Goal: Information Seeking & Learning: Learn about a topic

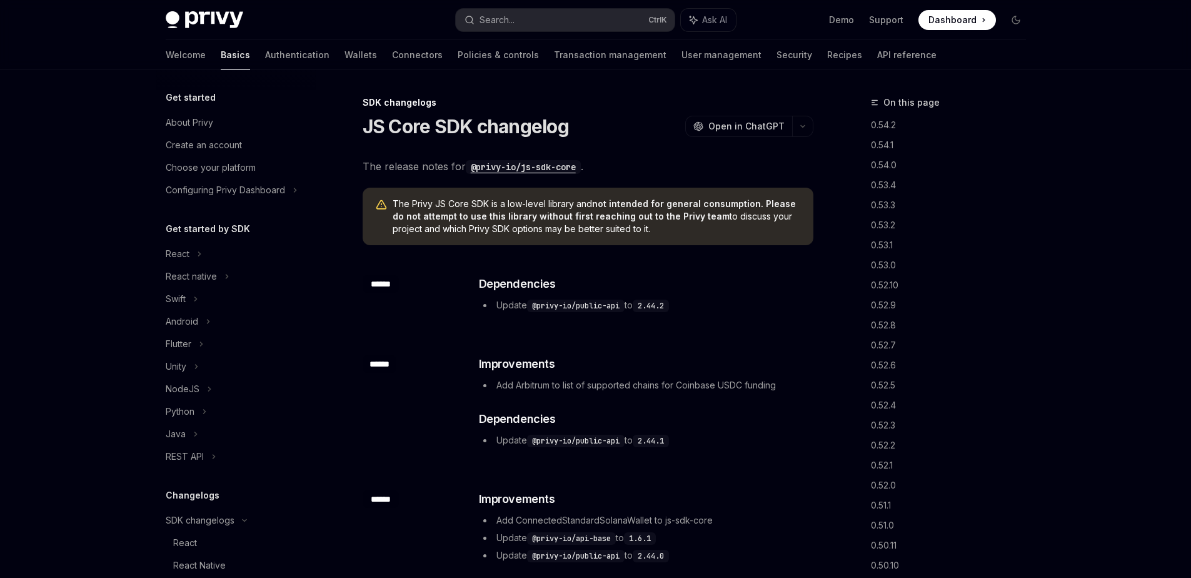
scroll to position [358, 0]
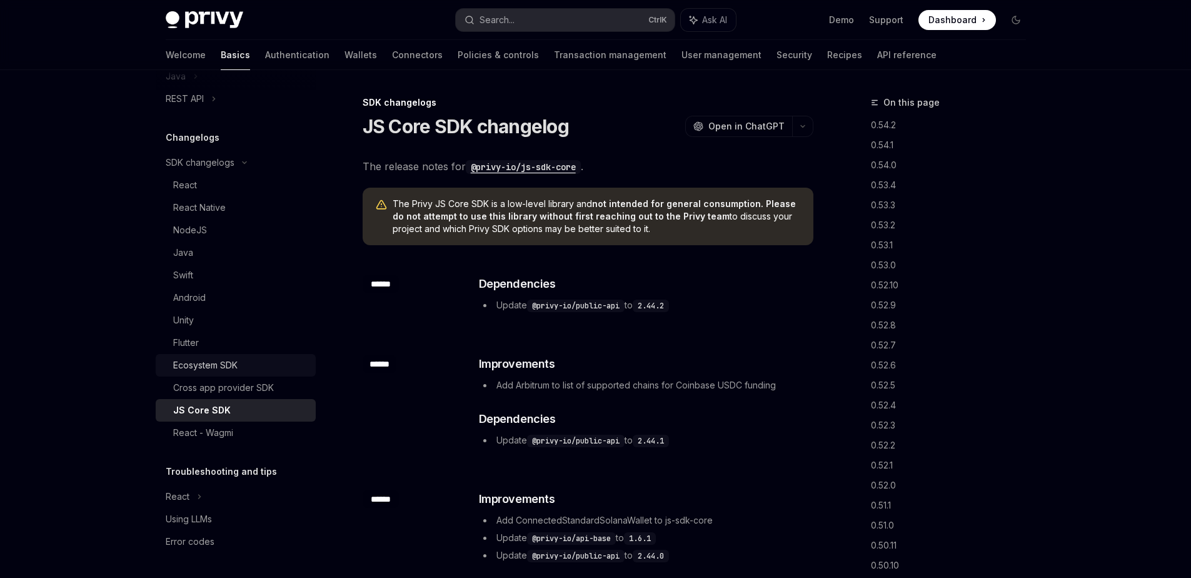
click at [225, 372] on div "Ecosystem SDK" at bounding box center [205, 365] width 64 height 15
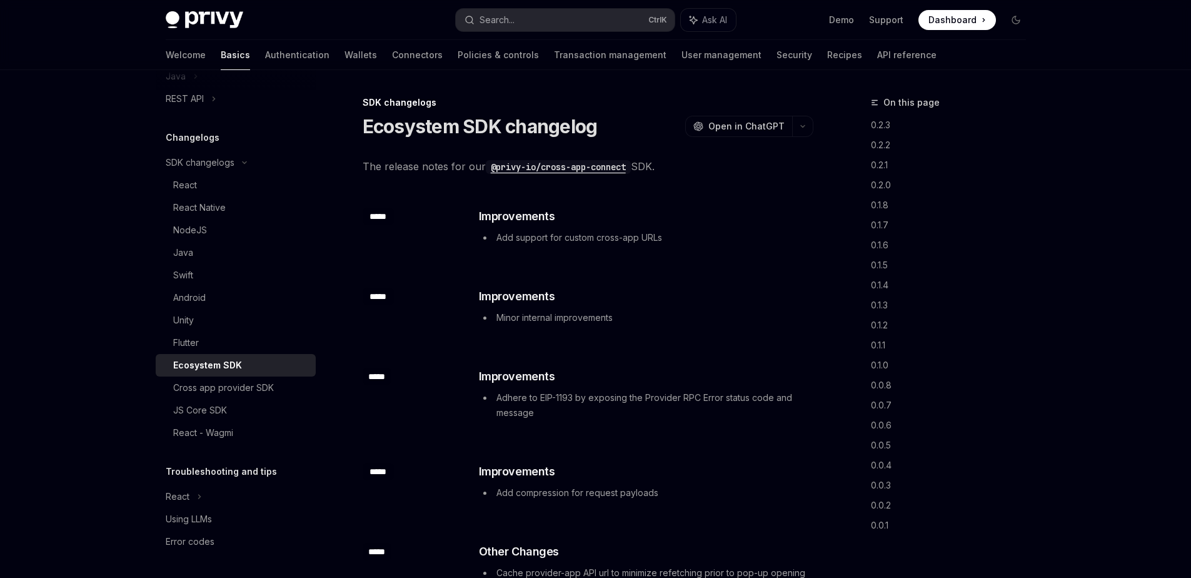
click at [595, 172] on code "@privy-io/cross-app-connect" at bounding box center [558, 167] width 145 height 14
click at [209, 234] on div "NodeJS" at bounding box center [240, 230] width 135 height 15
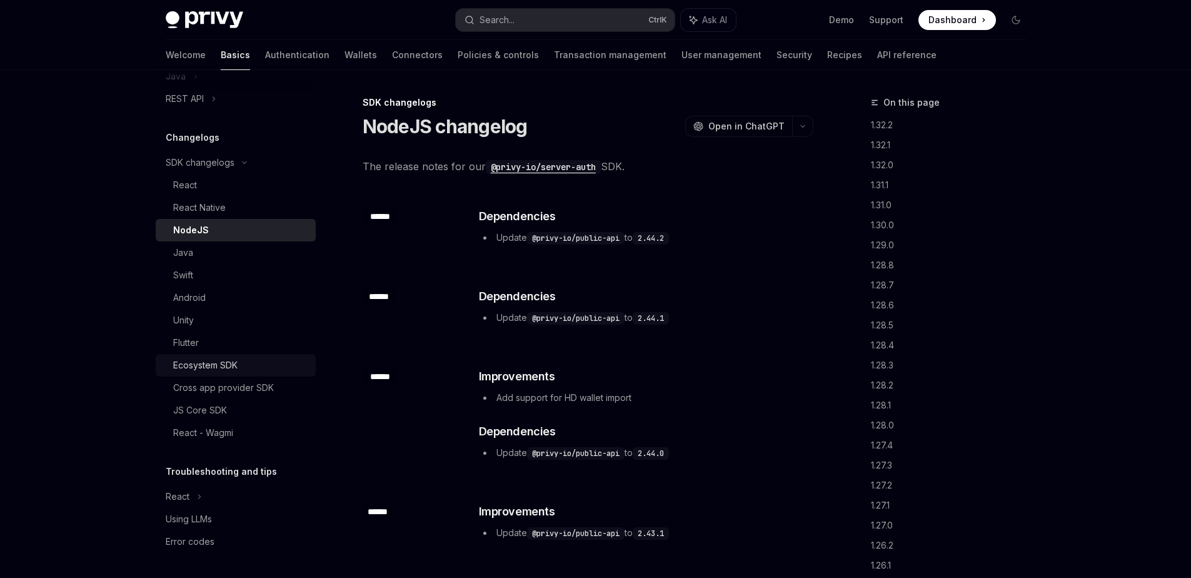
click at [246, 370] on div "Ecosystem SDK" at bounding box center [240, 365] width 135 height 15
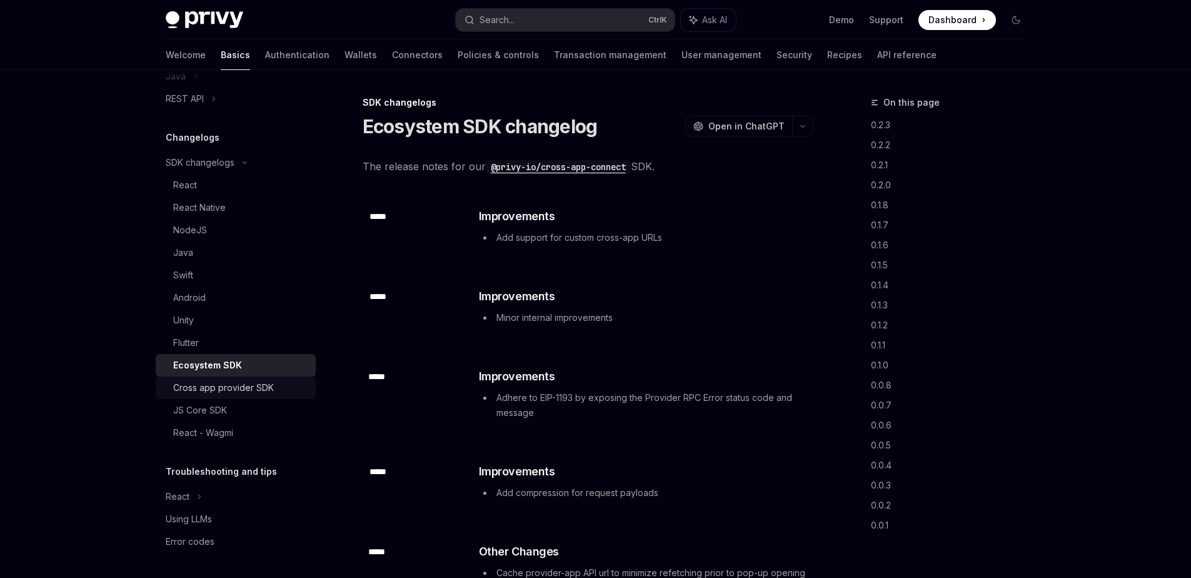
click at [215, 384] on div "Cross app provider SDK" at bounding box center [223, 387] width 101 height 15
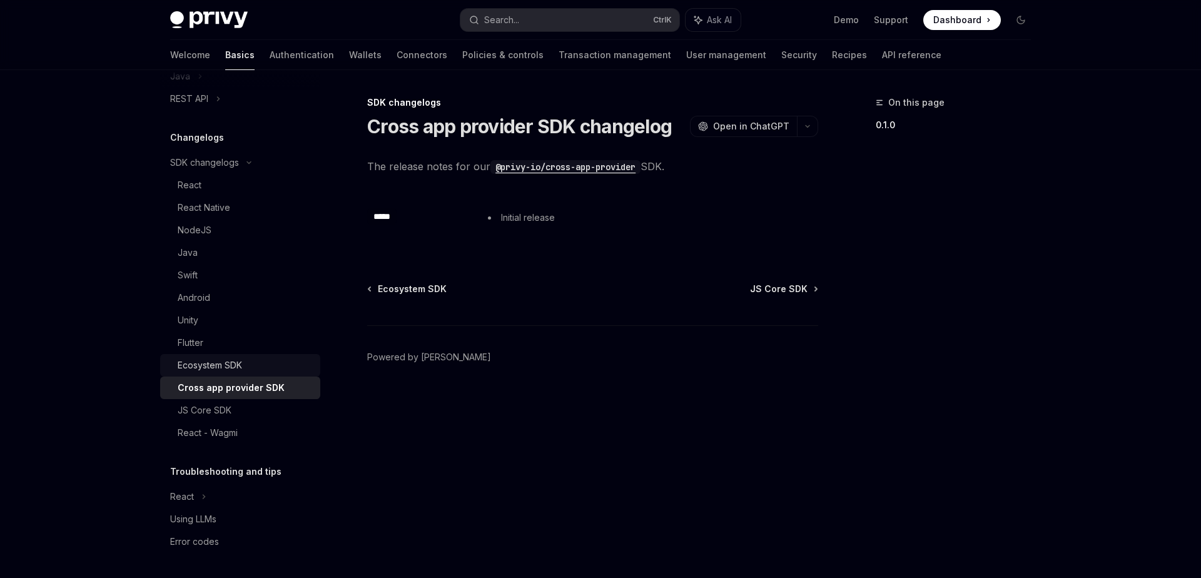
click at [231, 365] on div "Ecosystem SDK" at bounding box center [210, 365] width 64 height 15
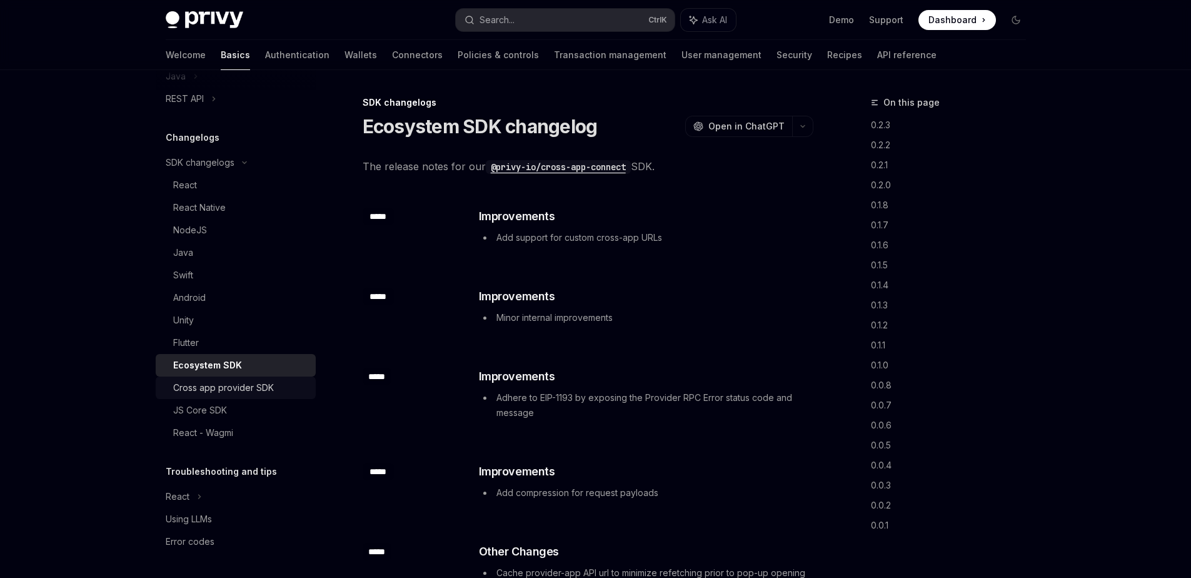
click at [233, 386] on div "Cross app provider SDK" at bounding box center [223, 387] width 101 height 15
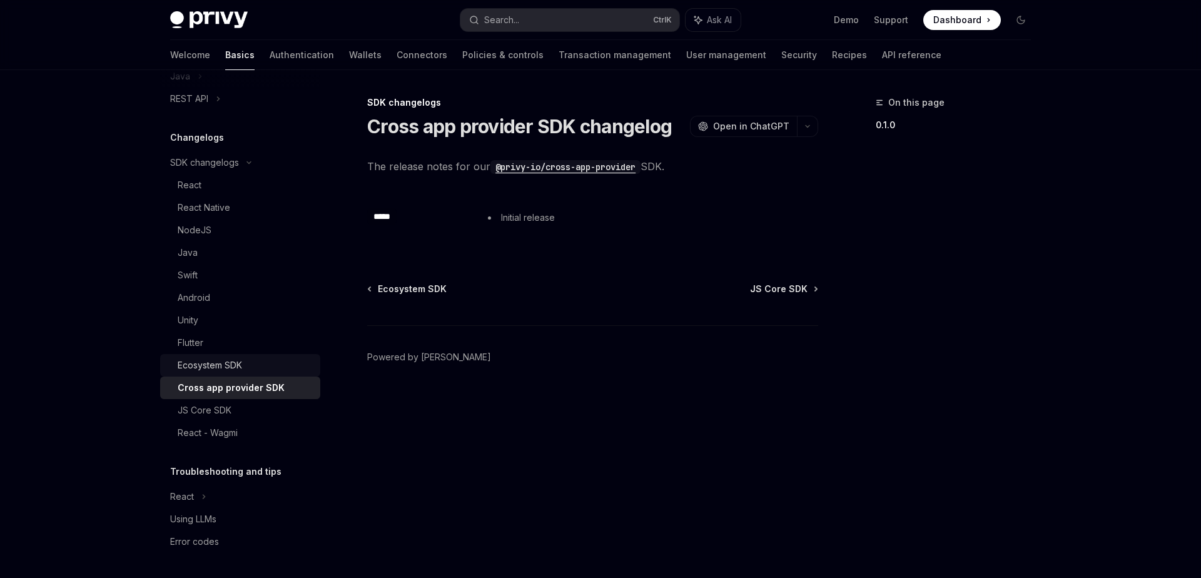
click at [236, 365] on div "Ecosystem SDK" at bounding box center [210, 365] width 64 height 15
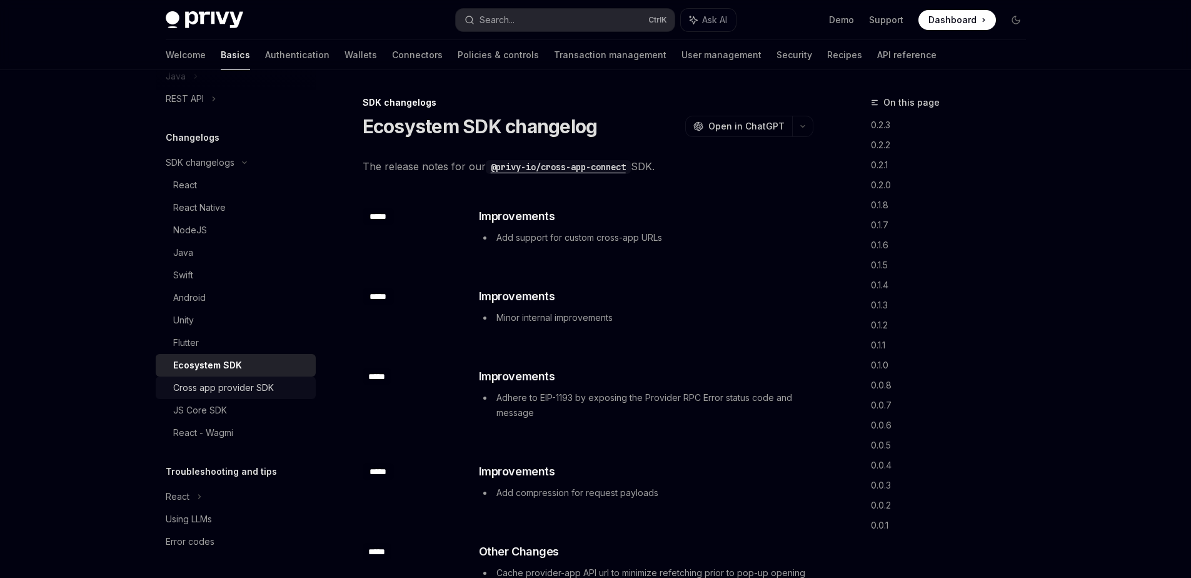
click at [245, 387] on div "Cross app provider SDK" at bounding box center [223, 387] width 101 height 15
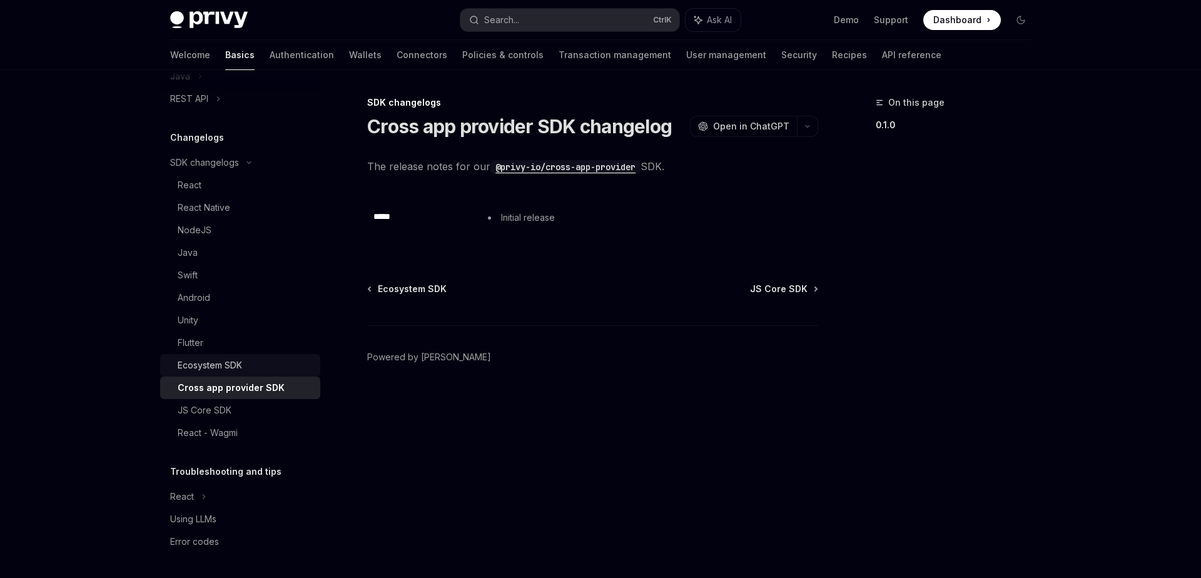
click at [248, 368] on div "Ecosystem SDK" at bounding box center [245, 365] width 135 height 15
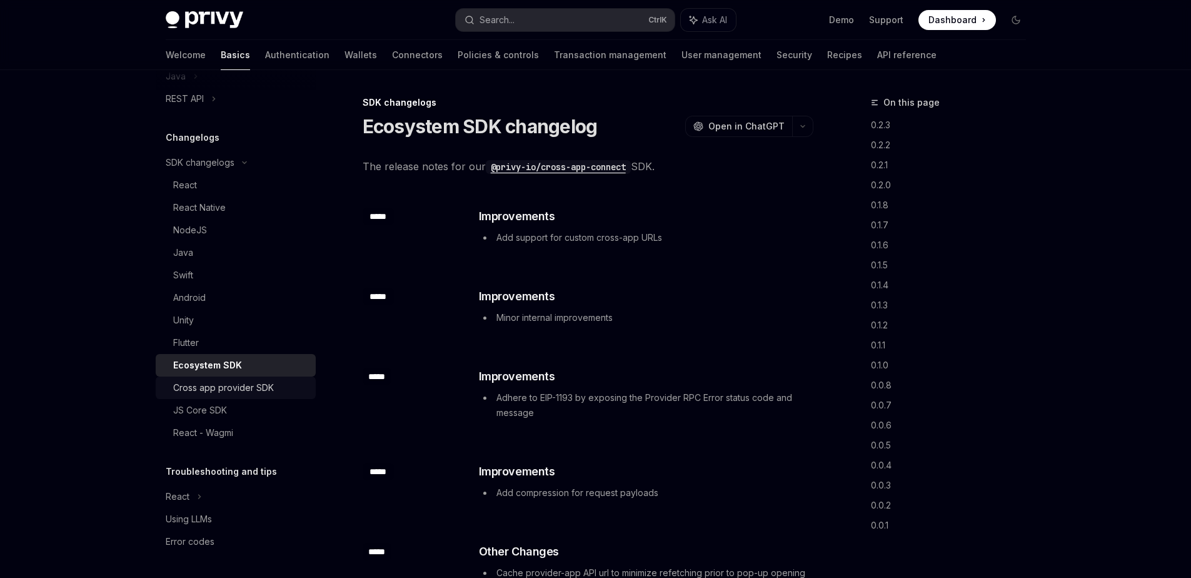
click at [255, 383] on div "Cross app provider SDK" at bounding box center [223, 387] width 101 height 15
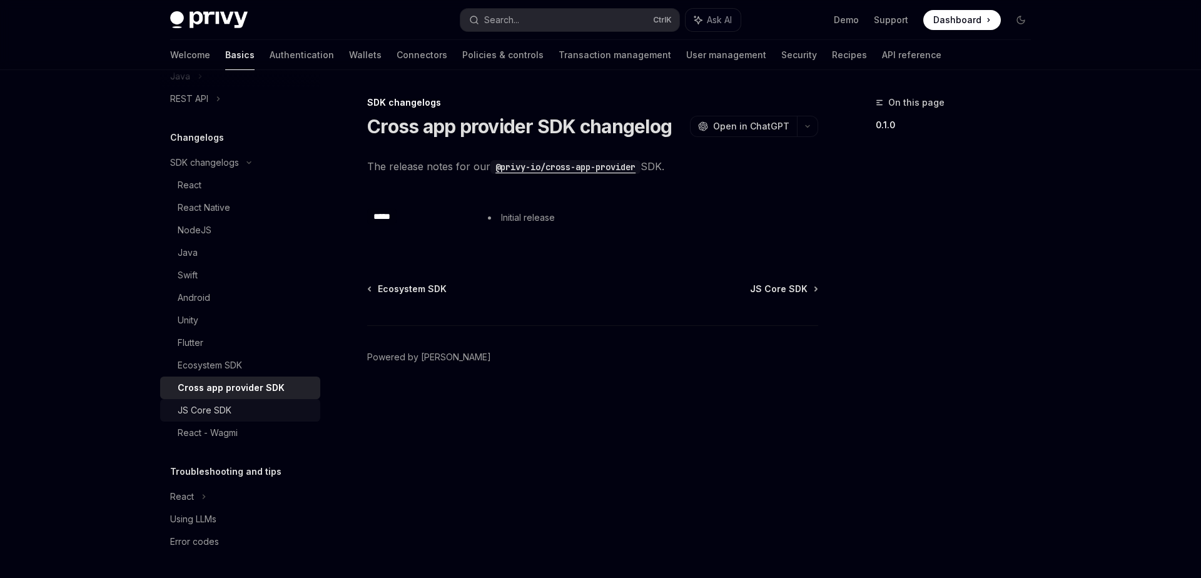
click at [233, 404] on div "JS Core SDK" at bounding box center [245, 410] width 135 height 15
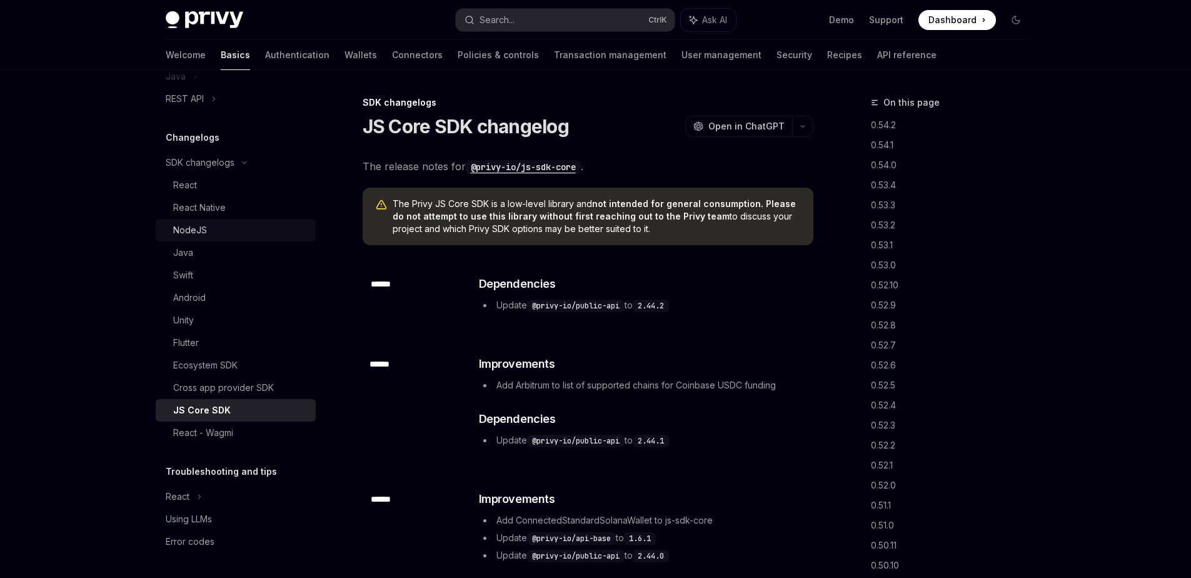
click at [225, 230] on div "NodeJS" at bounding box center [240, 230] width 135 height 15
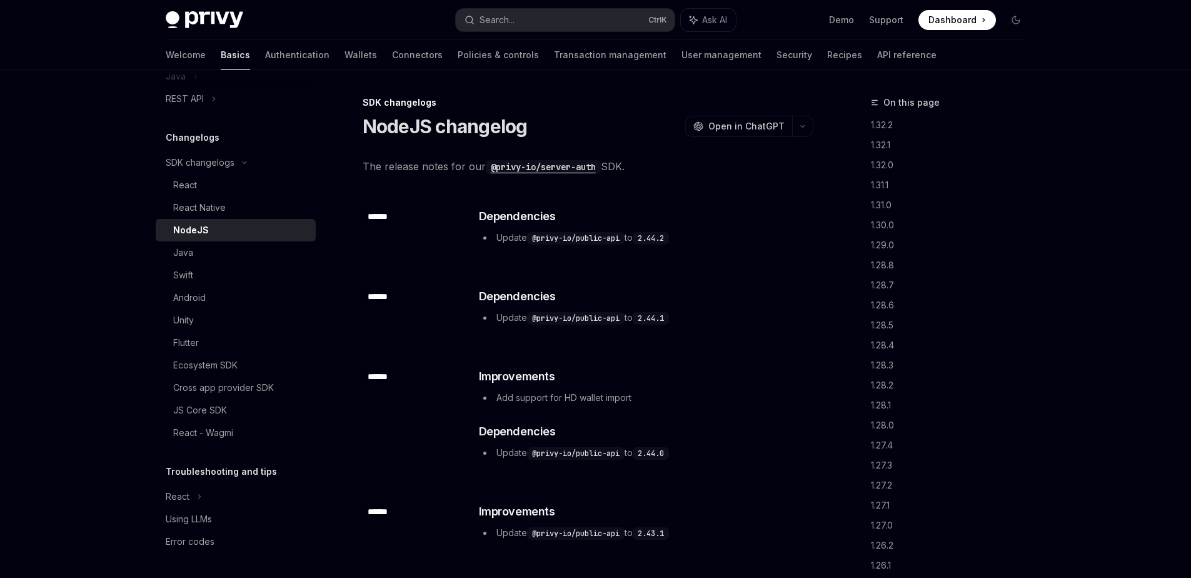
type textarea "*"
click at [561, 169] on code "@privy-io/server-auth" at bounding box center [543, 167] width 115 height 14
